Goal: Information Seeking & Learning: Learn about a topic

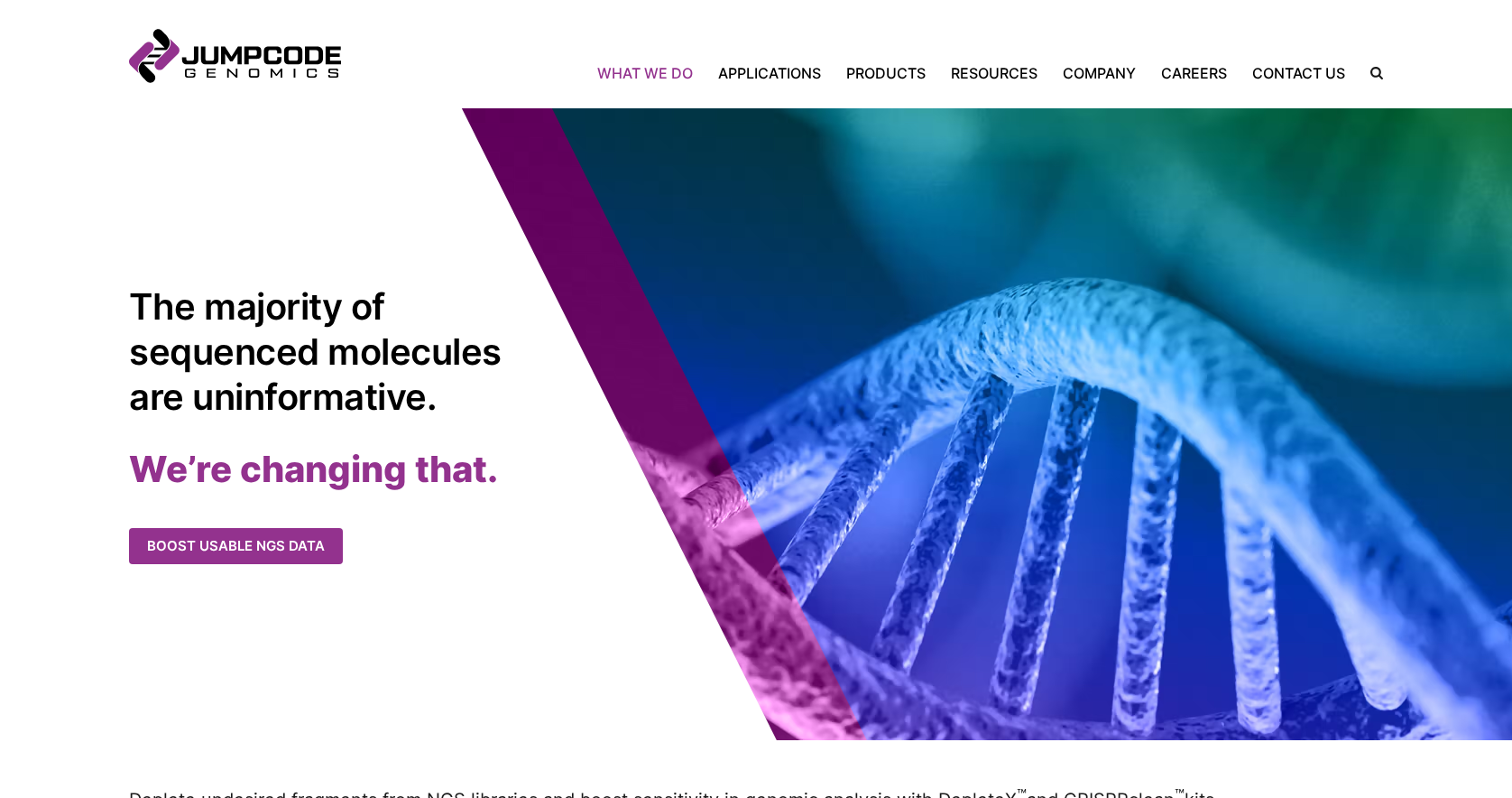
click at [641, 71] on link "What We Do" at bounding box center [652, 73] width 108 height 22
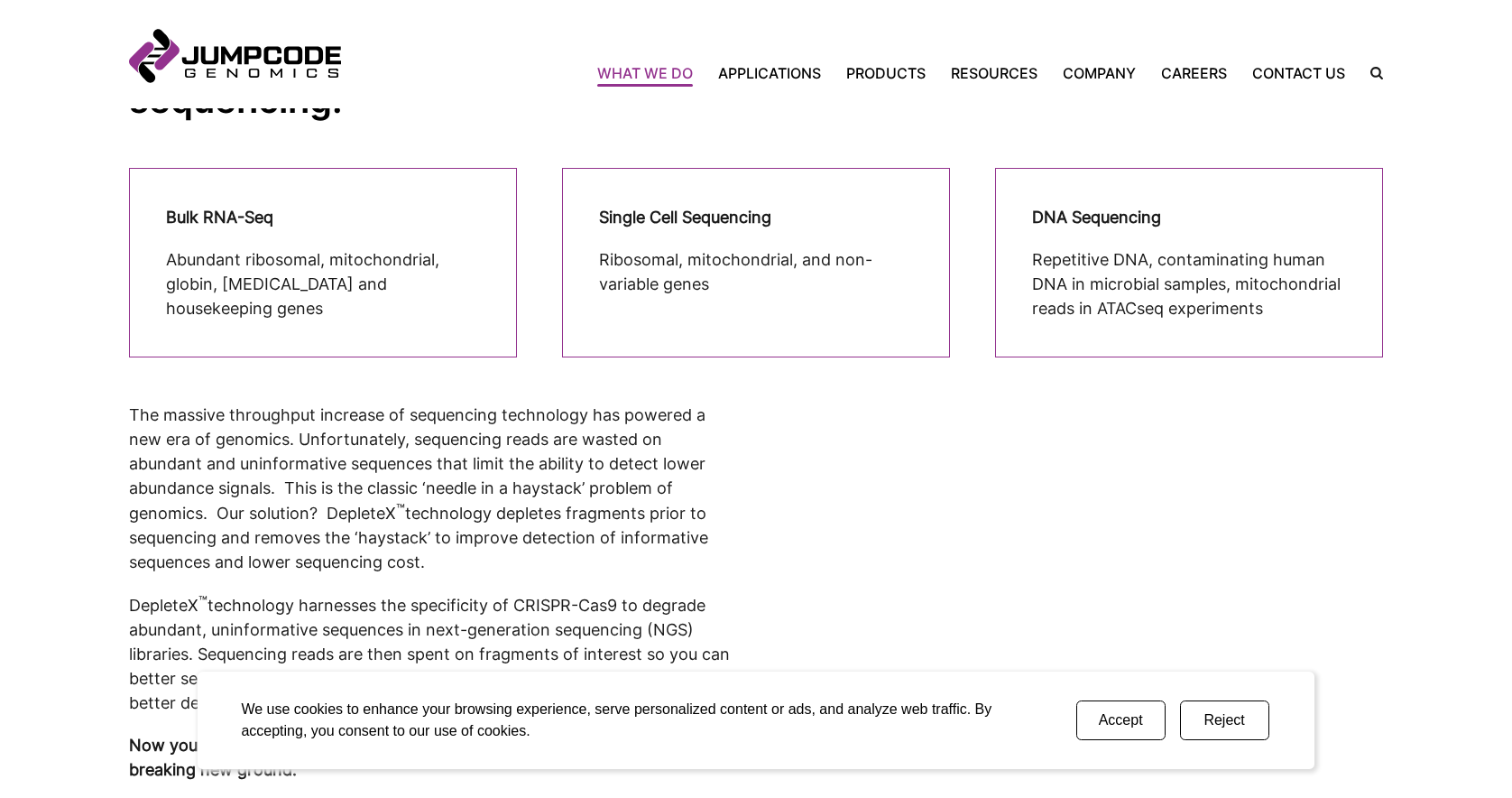
scroll to position [542, 0]
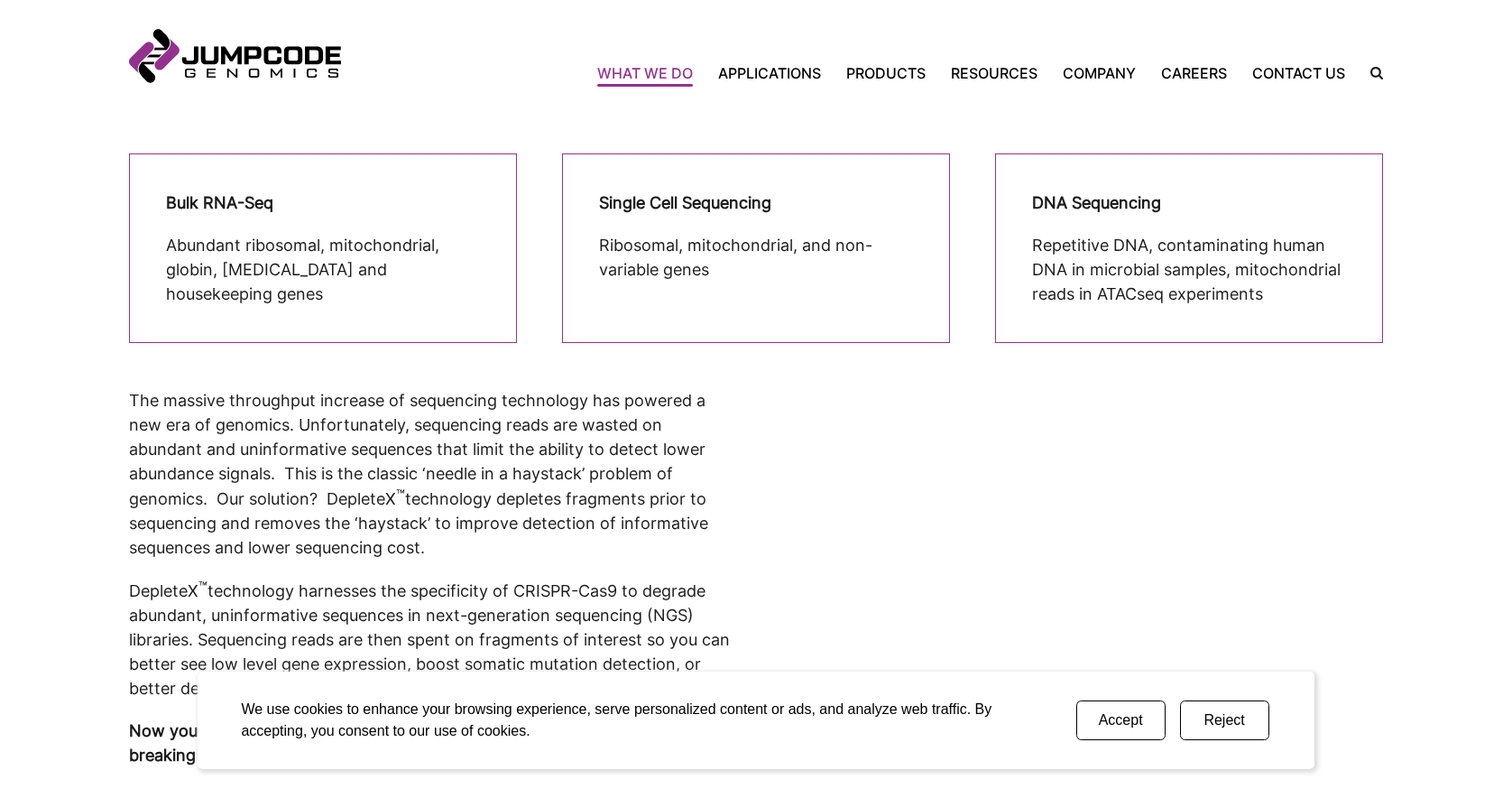
drag, startPoint x: 286, startPoint y: 246, endPoint x: 268, endPoint y: 238, distance: 19.7
click at [287, 246] on p "Abundant ribosomal, mitochondrial, globin, [MEDICAL_DATA] and housekeeping genes" at bounding box center [323, 269] width 314 height 73
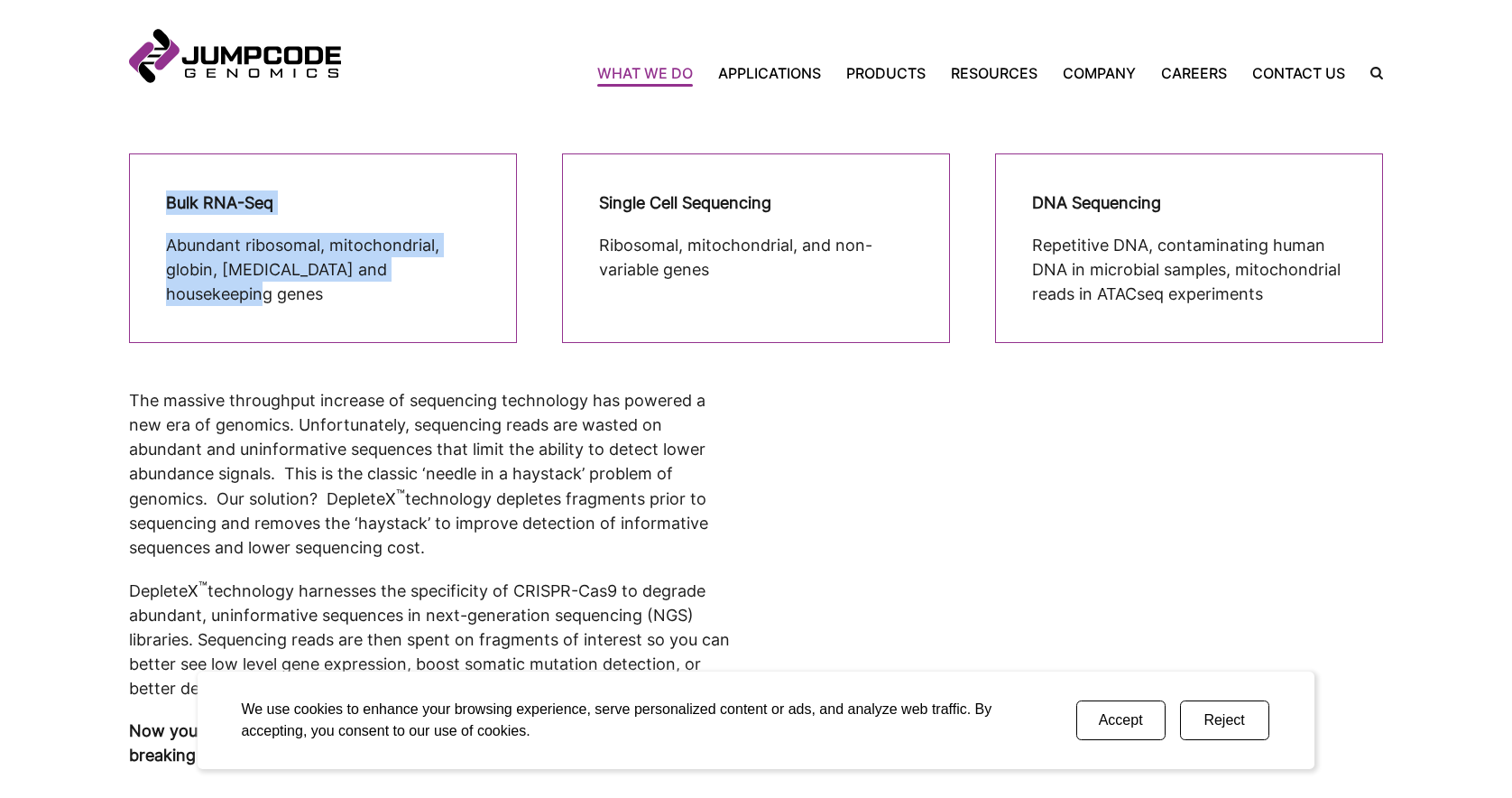
drag, startPoint x: 161, startPoint y: 200, endPoint x: 498, endPoint y: 281, distance: 346.6
click at [498, 281] on cta-box "Bulk RNA-Seq Abundant ribosomal, mitochondrial, globin, [MEDICAL_DATA] and hous…" at bounding box center [323, 247] width 387 height 189
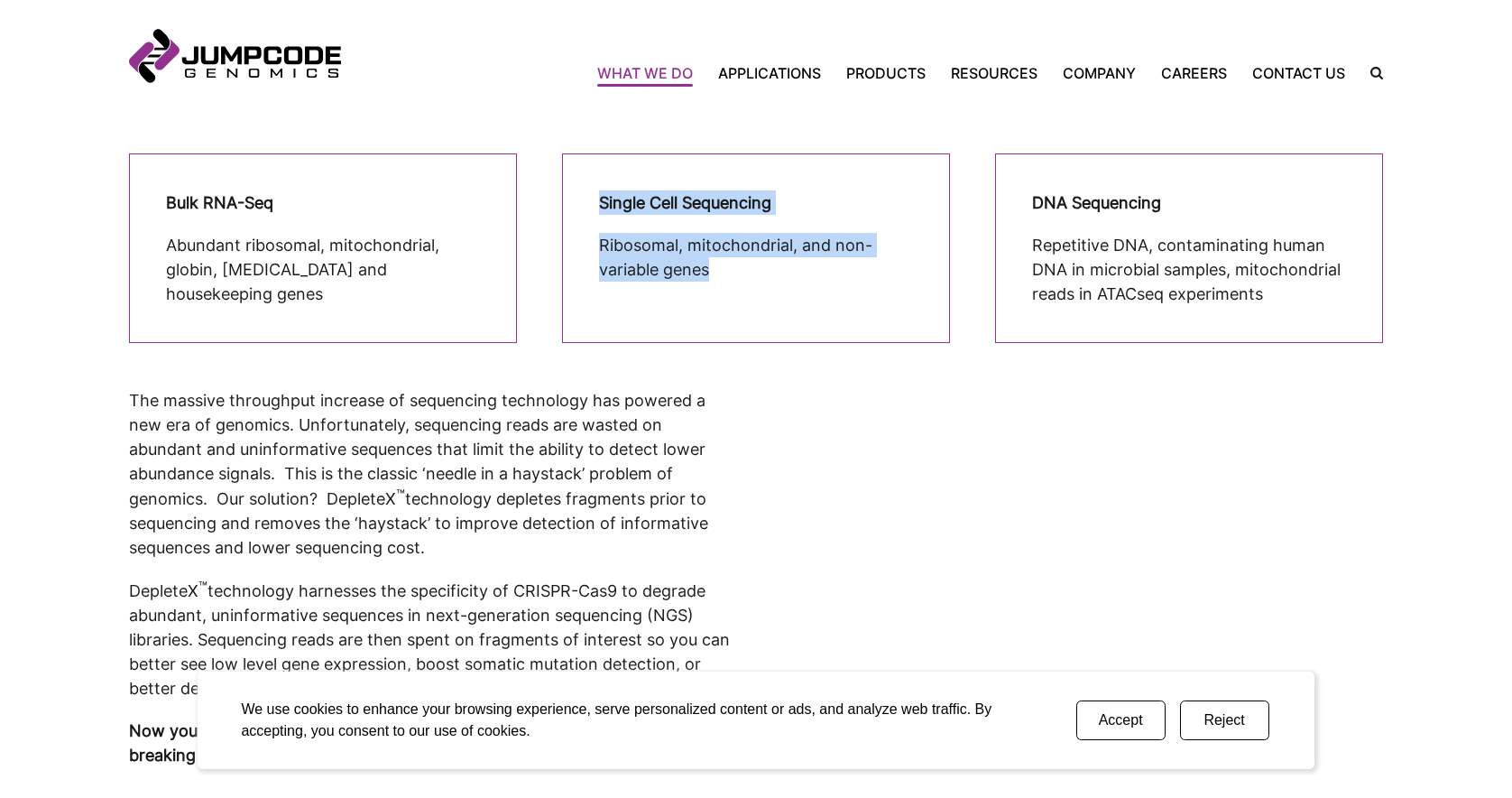
drag, startPoint x: 597, startPoint y: 196, endPoint x: 871, endPoint y: 277, distance: 285.7
click at [871, 277] on cta-box "Single Cell Sequencing Ribosomal, mitochondrial, and non-variable genes" at bounding box center [756, 247] width 387 height 189
click at [871, 277] on p "Ribosomal, mitochondrial, and non-variable genes" at bounding box center [756, 256] width 314 height 48
drag, startPoint x: 871, startPoint y: 277, endPoint x: 607, endPoint y: 194, distance: 276.7
click at [607, 194] on cta-box-content "Single Cell Sequencing Ribosomal, mitochondrial, and non-variable genes" at bounding box center [756, 248] width 314 height 116
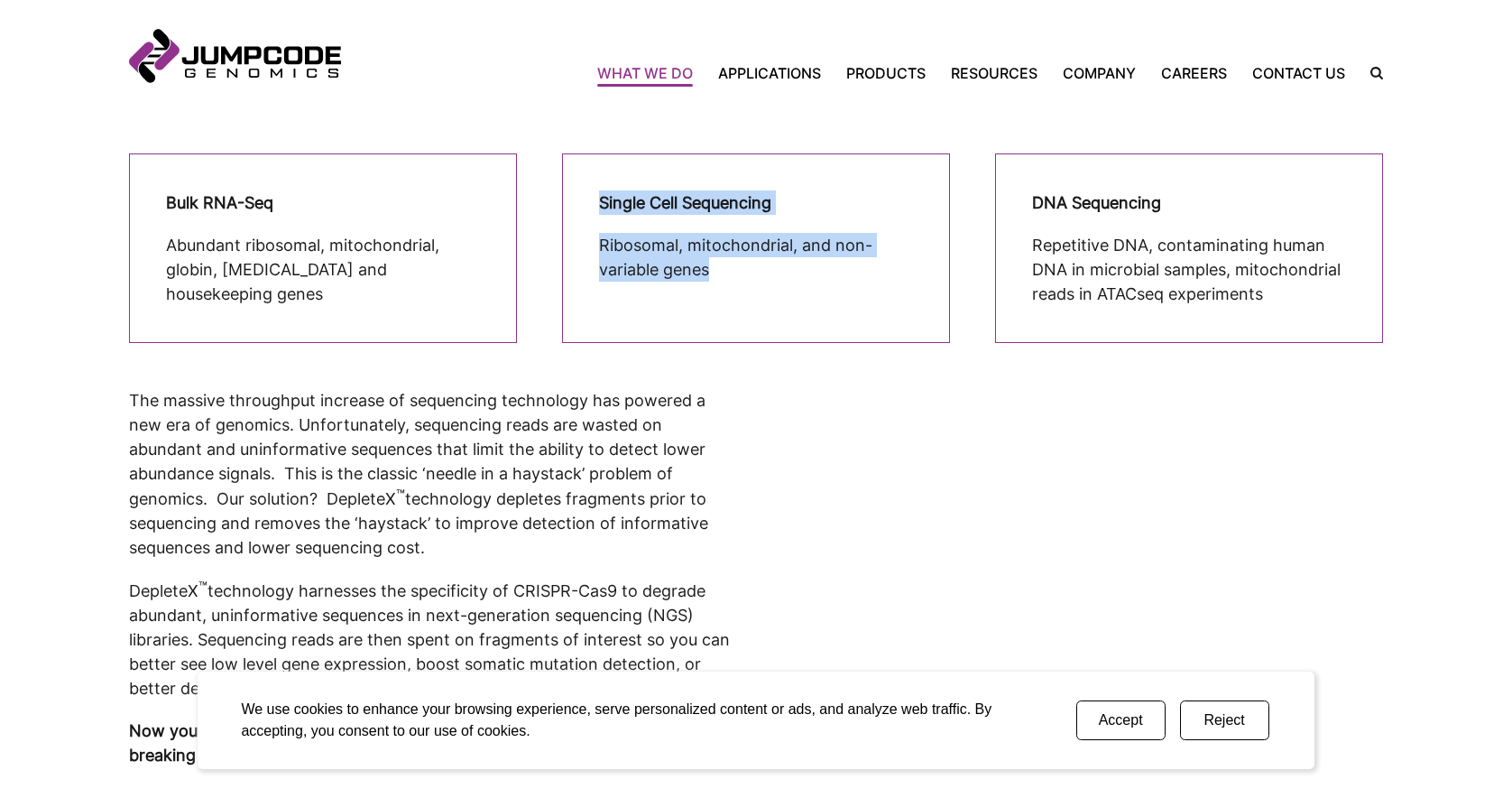
click at [607, 194] on strong "Single Cell Sequencing" at bounding box center [685, 202] width 172 height 19
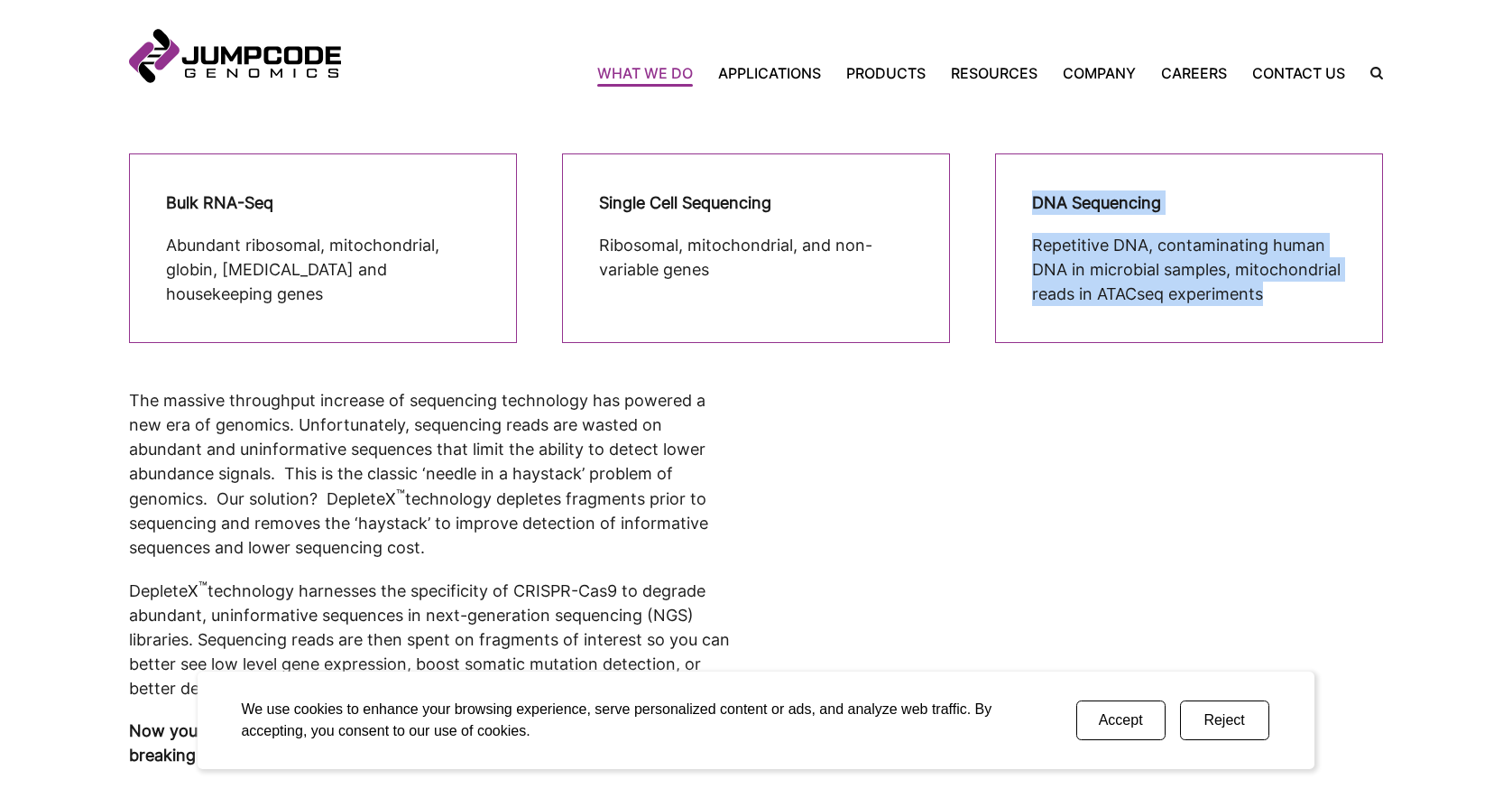
drag, startPoint x: 1015, startPoint y: 206, endPoint x: 1306, endPoint y: 293, distance: 303.7
click at [1306, 293] on cta-box "DNA Sequencing Repetitive DNA, contaminating human DNA in microbial samples, mi…" at bounding box center [1189, 247] width 387 height 189
click at [1306, 293] on p "Repetitive DNA, contaminating human DNA in microbial samples, mitochondrial rea…" at bounding box center [1188, 269] width 314 height 73
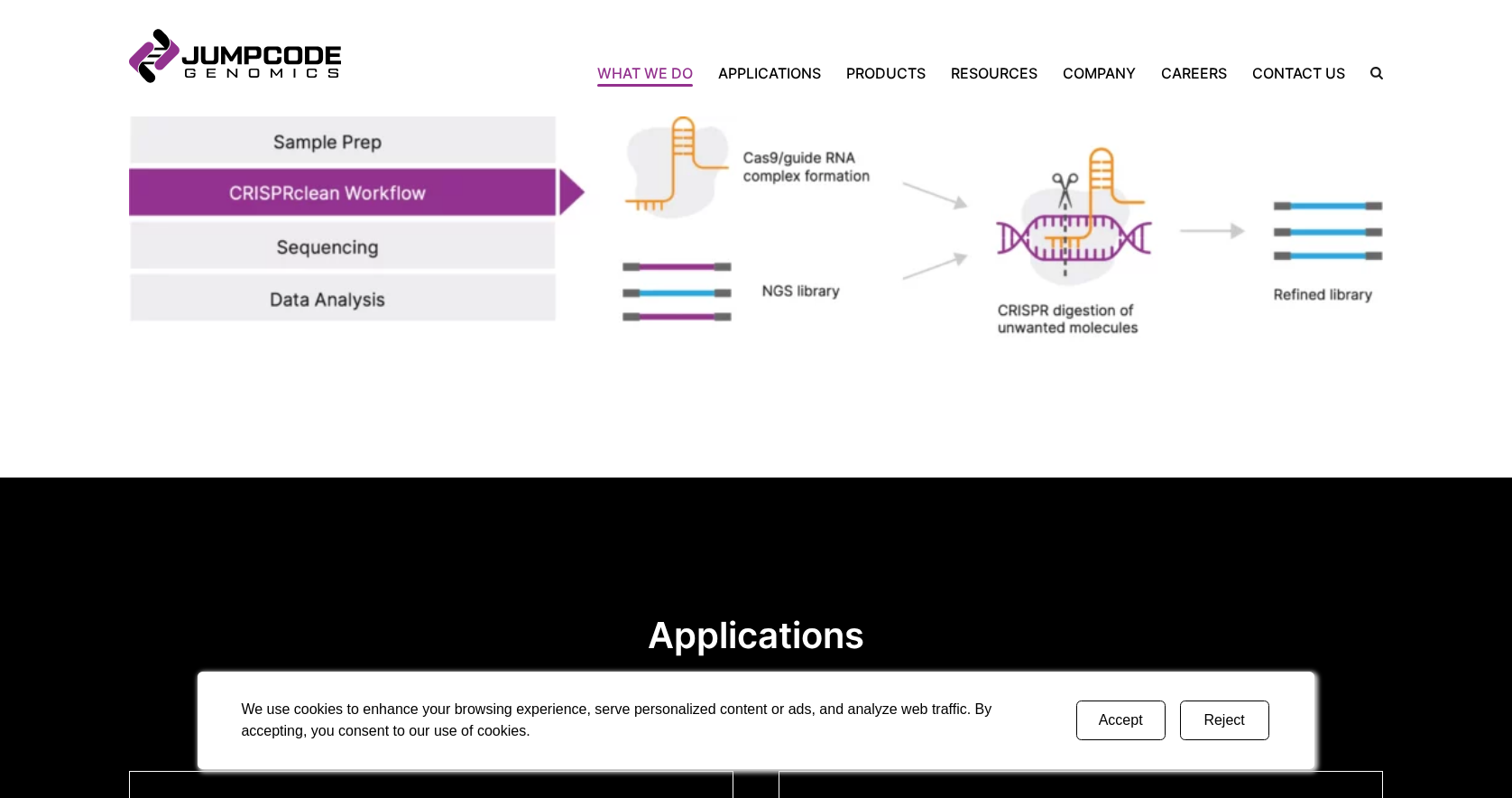
scroll to position [2797, 0]
